Goal: Task Accomplishment & Management: Manage account settings

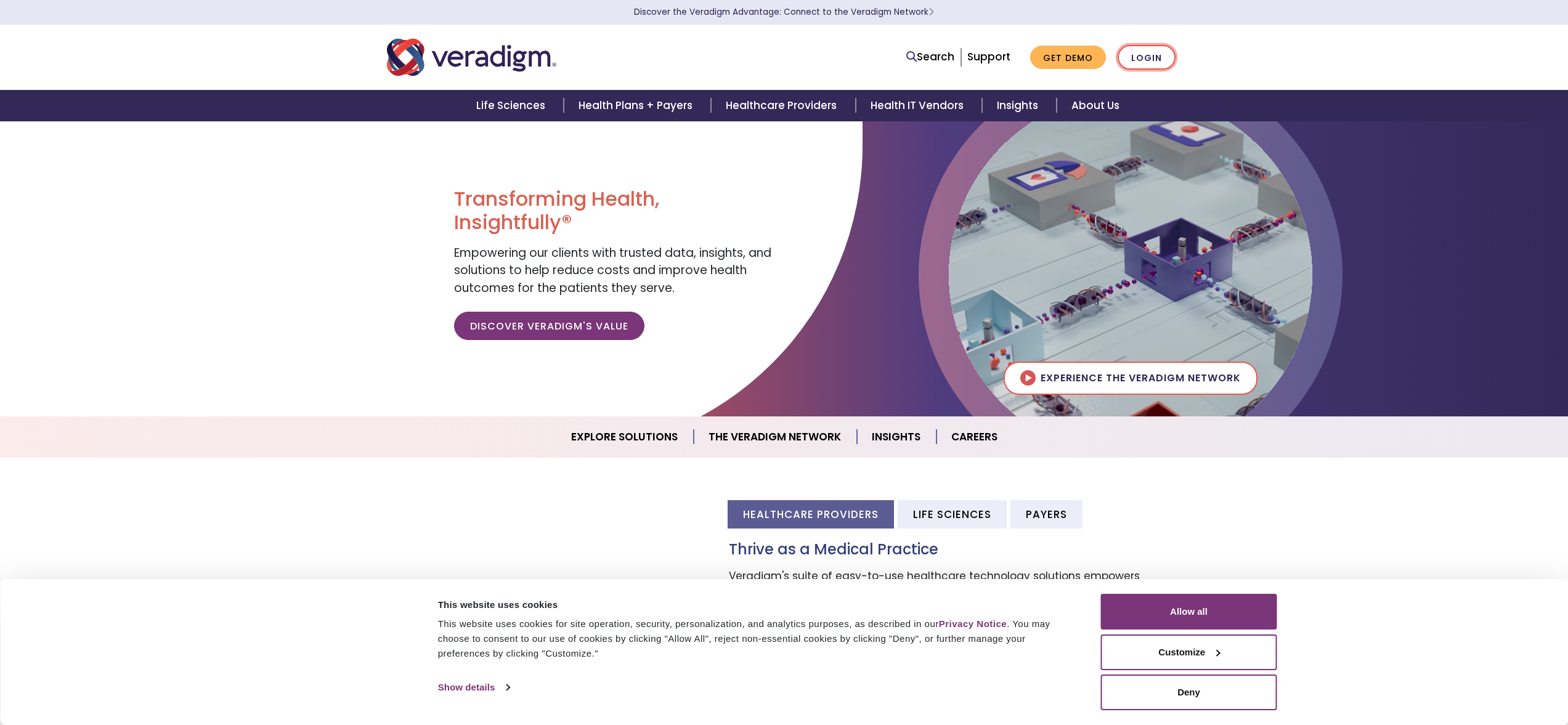
click at [1132, 48] on link "Login" at bounding box center [1146, 57] width 58 height 25
